Goal: Check status

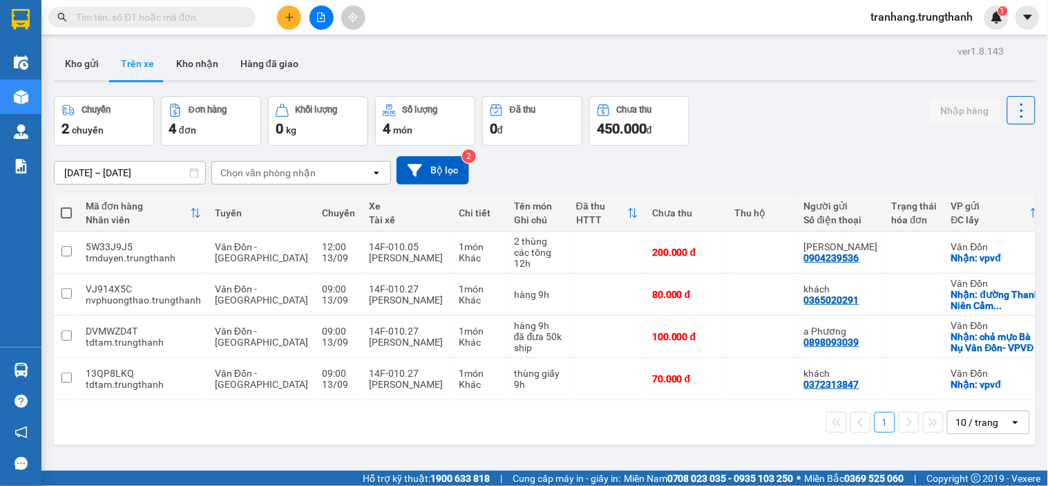
click at [77, 174] on input "[DATE] – [DATE]" at bounding box center [130, 173] width 151 height 22
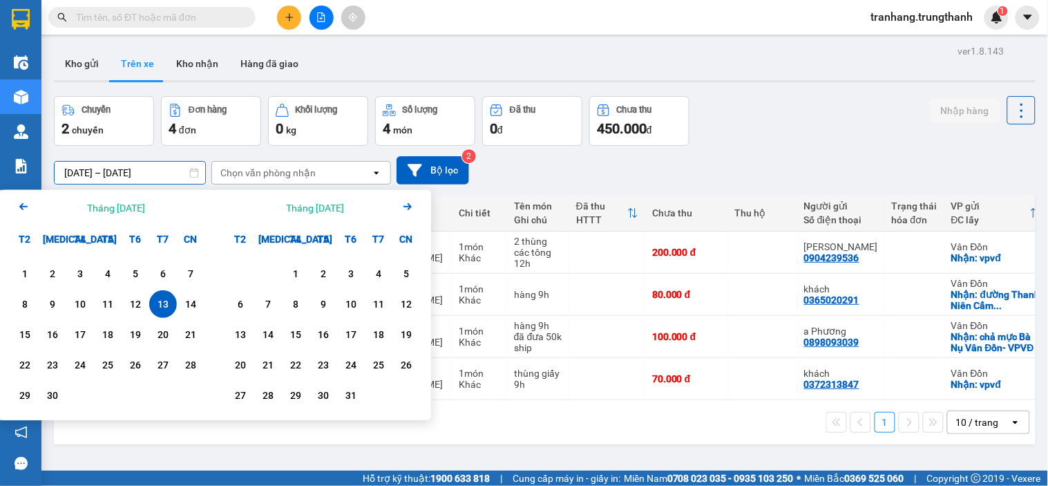
click at [163, 307] on div "13" at bounding box center [162, 304] width 19 height 17
type input "[DATE] – [DATE]"
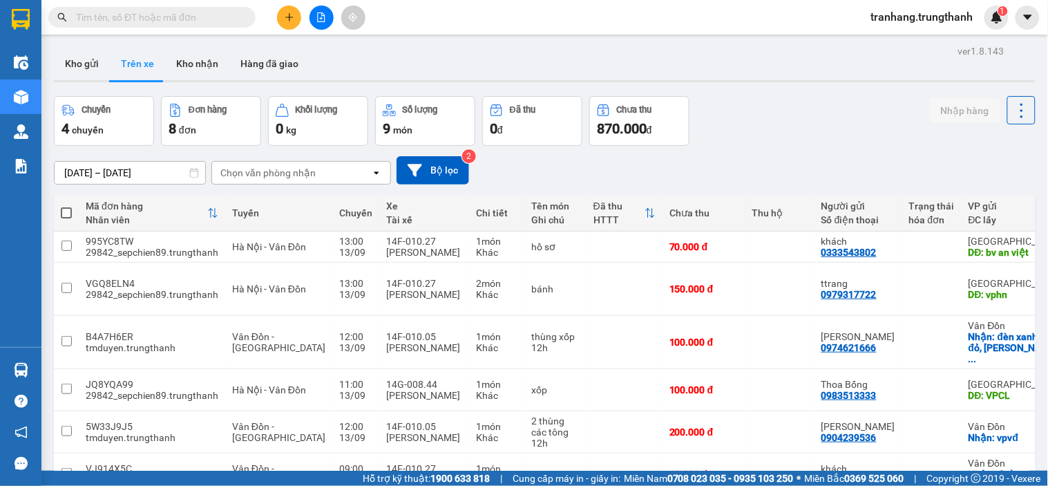
click at [786, 150] on div "13/09/2025 – 13/09/2025 Press the down arrow key to interact with the calendar …" at bounding box center [545, 170] width 982 height 49
click at [86, 70] on button "Kho gửi" at bounding box center [82, 63] width 56 height 33
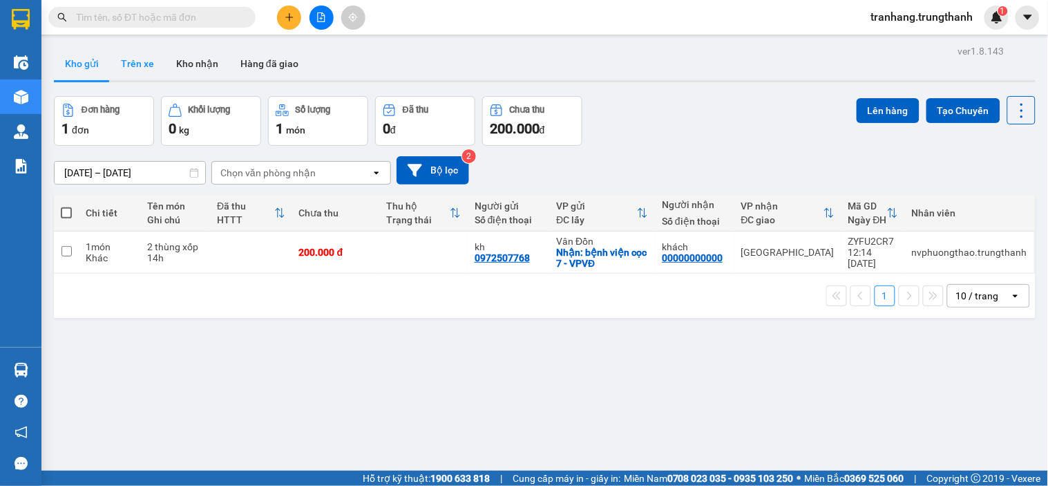
click at [137, 64] on button "Trên xe" at bounding box center [137, 63] width 55 height 33
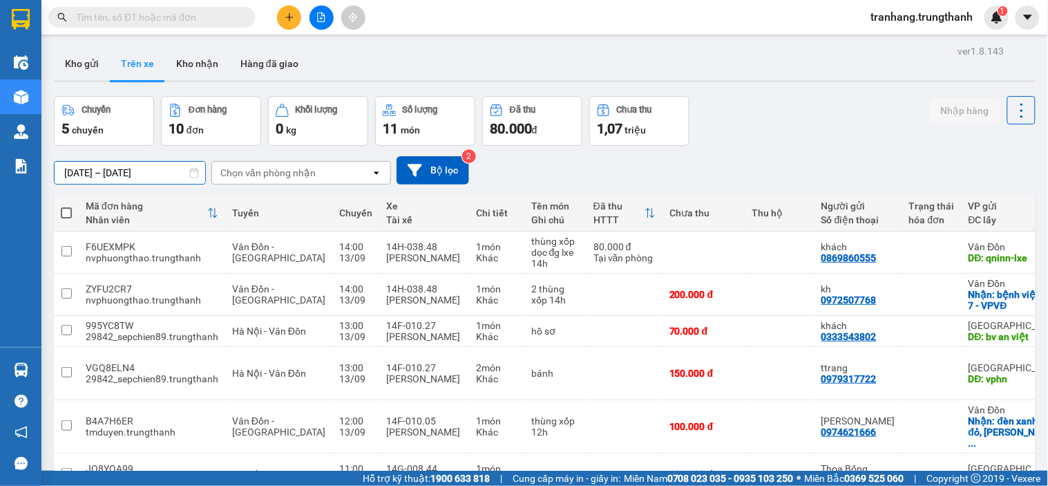
click at [88, 168] on input "[DATE] – [DATE]" at bounding box center [130, 173] width 151 height 22
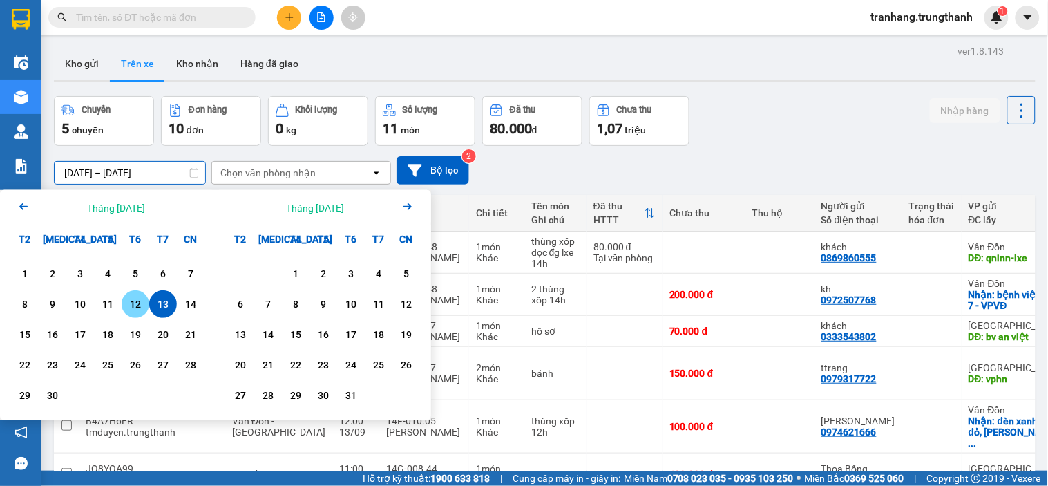
click at [142, 307] on div "12" at bounding box center [135, 304] width 19 height 17
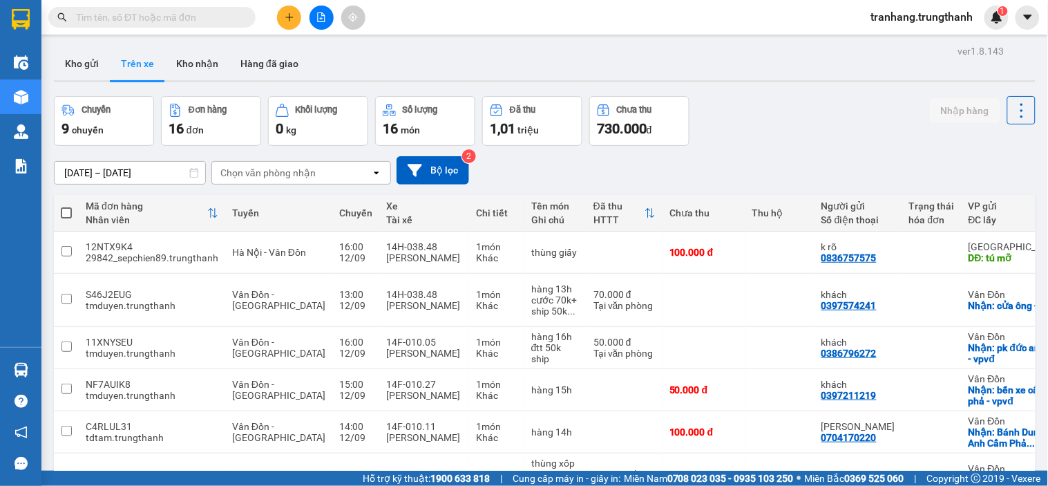
click at [86, 164] on input "[DATE] – [DATE]" at bounding box center [130, 173] width 151 height 22
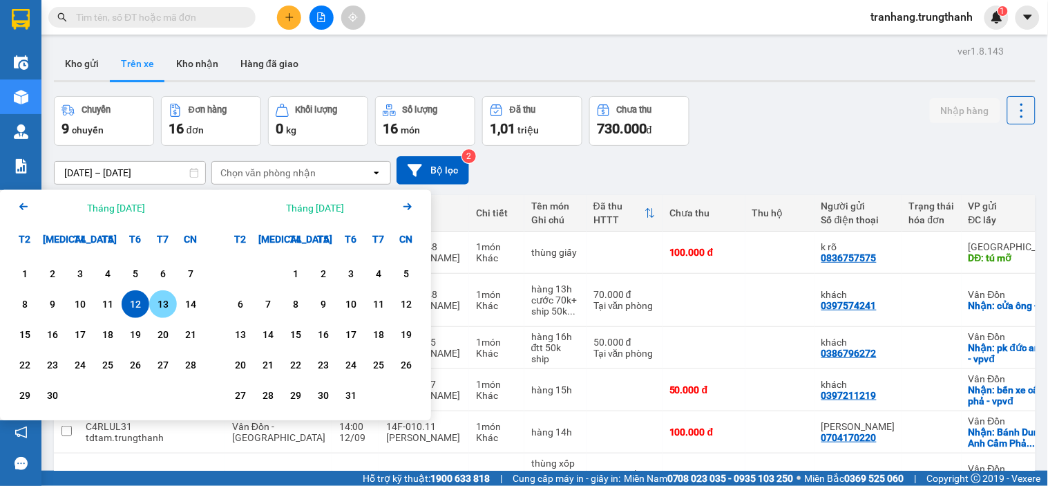
click at [167, 309] on div "13" at bounding box center [162, 304] width 19 height 17
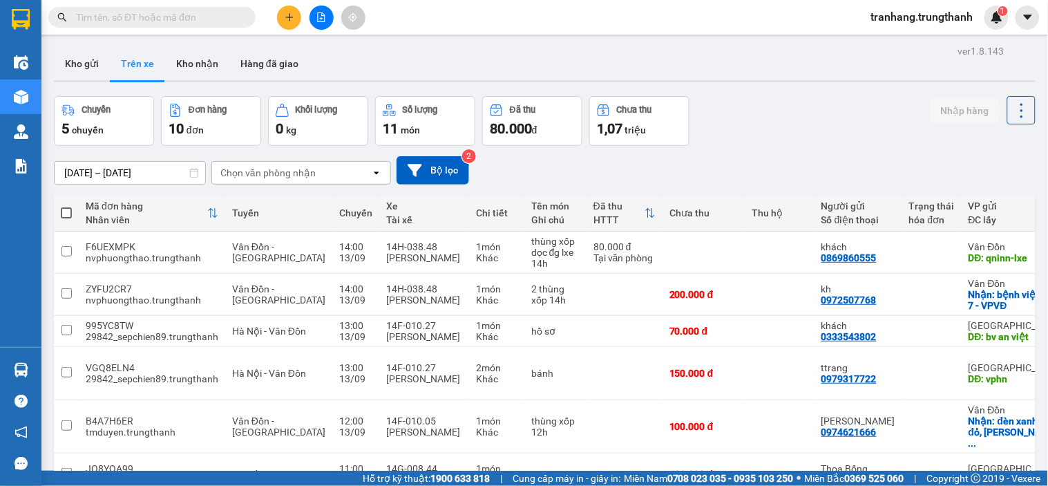
click at [85, 174] on input "[DATE] – [DATE]" at bounding box center [130, 173] width 151 height 22
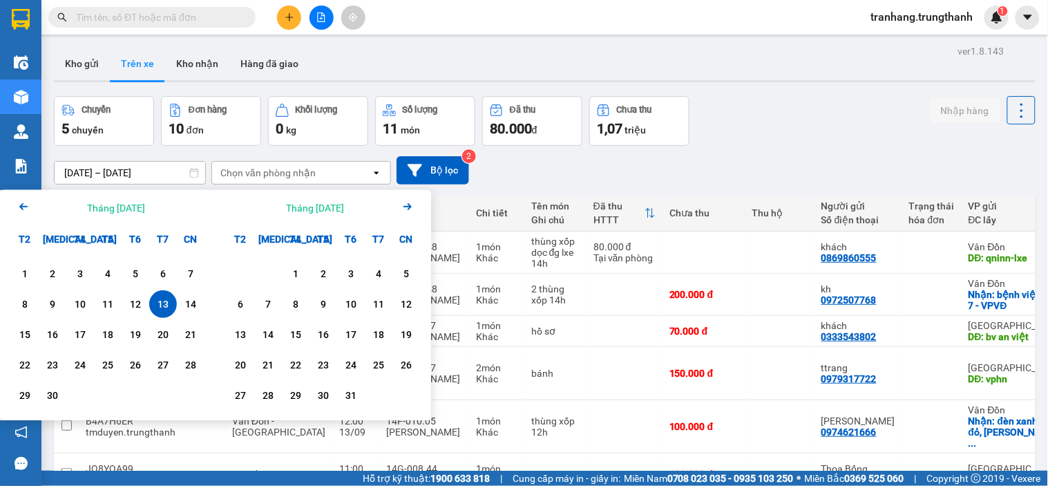
click at [166, 304] on div "13" at bounding box center [162, 304] width 19 height 17
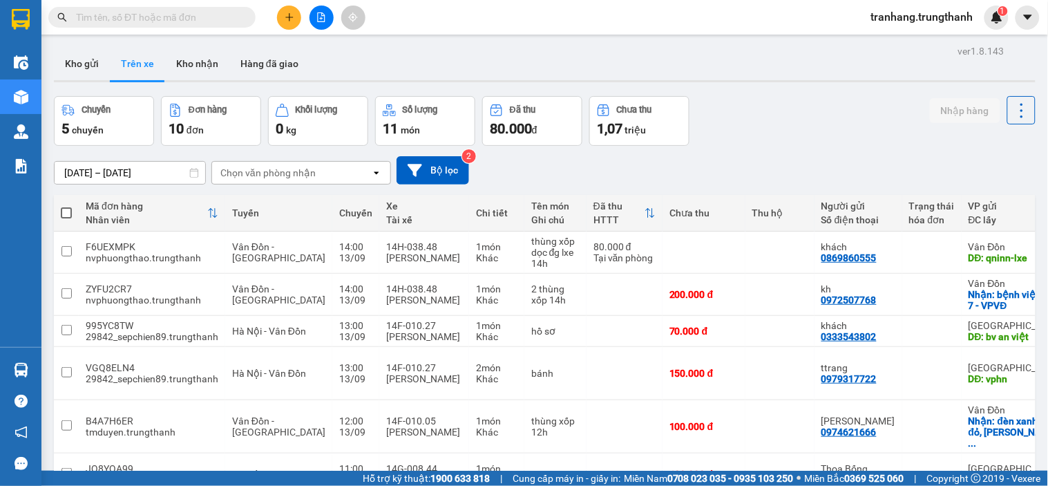
click at [76, 173] on input "[DATE] – [DATE]" at bounding box center [130, 173] width 151 height 22
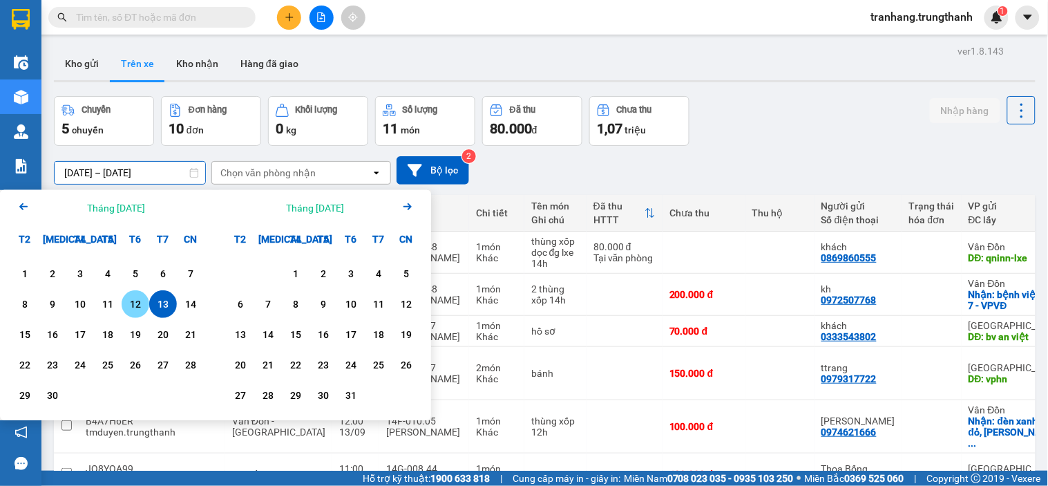
click at [138, 312] on div "12" at bounding box center [135, 304] width 19 height 17
type input "[DATE] – [DATE]"
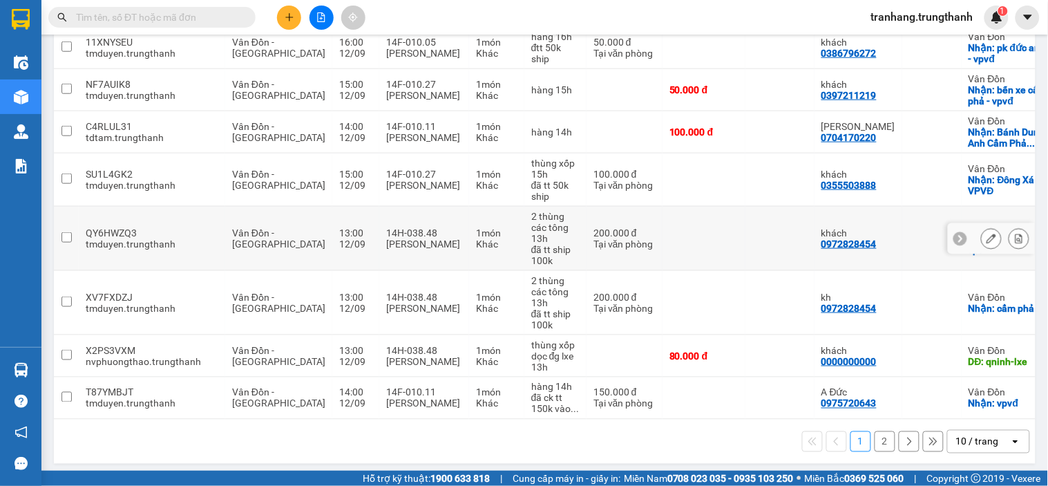
scroll to position [301, 0]
